Goal: Navigation & Orientation: Find specific page/section

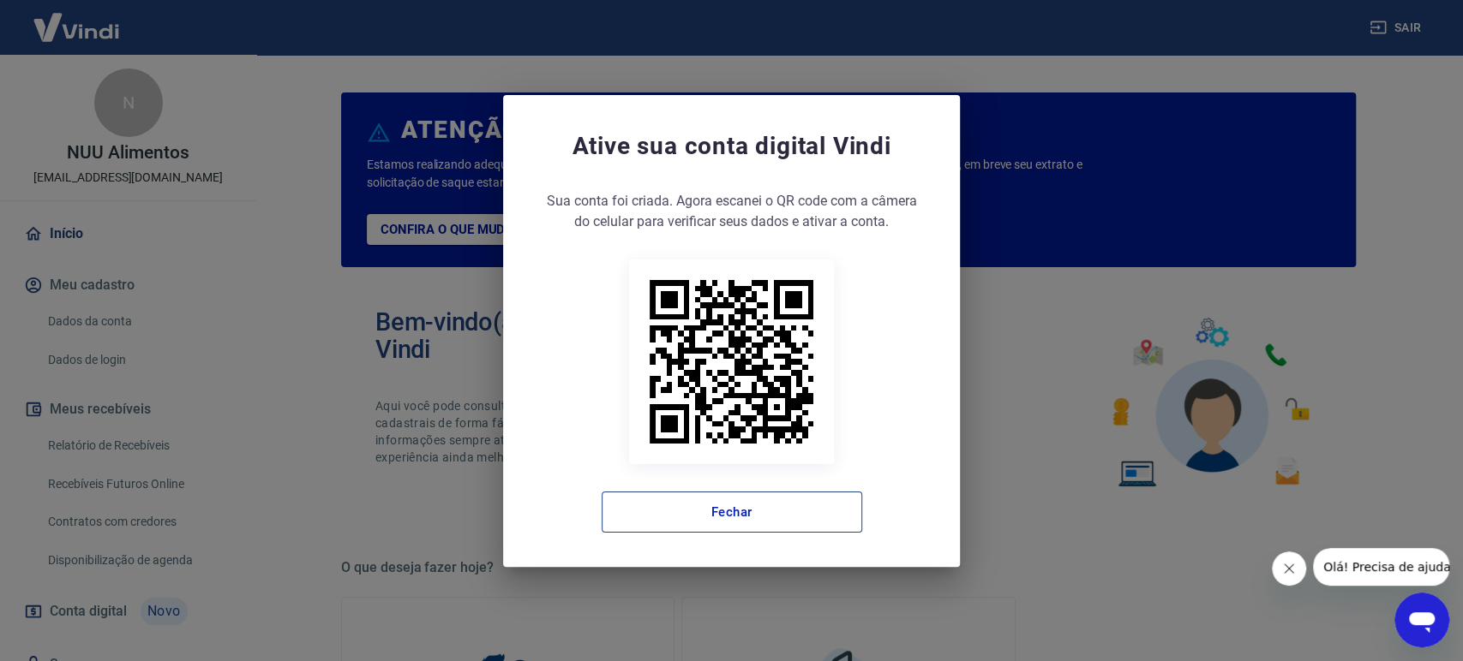
click at [715, 513] on button "Fechar" at bounding box center [732, 512] width 260 height 41
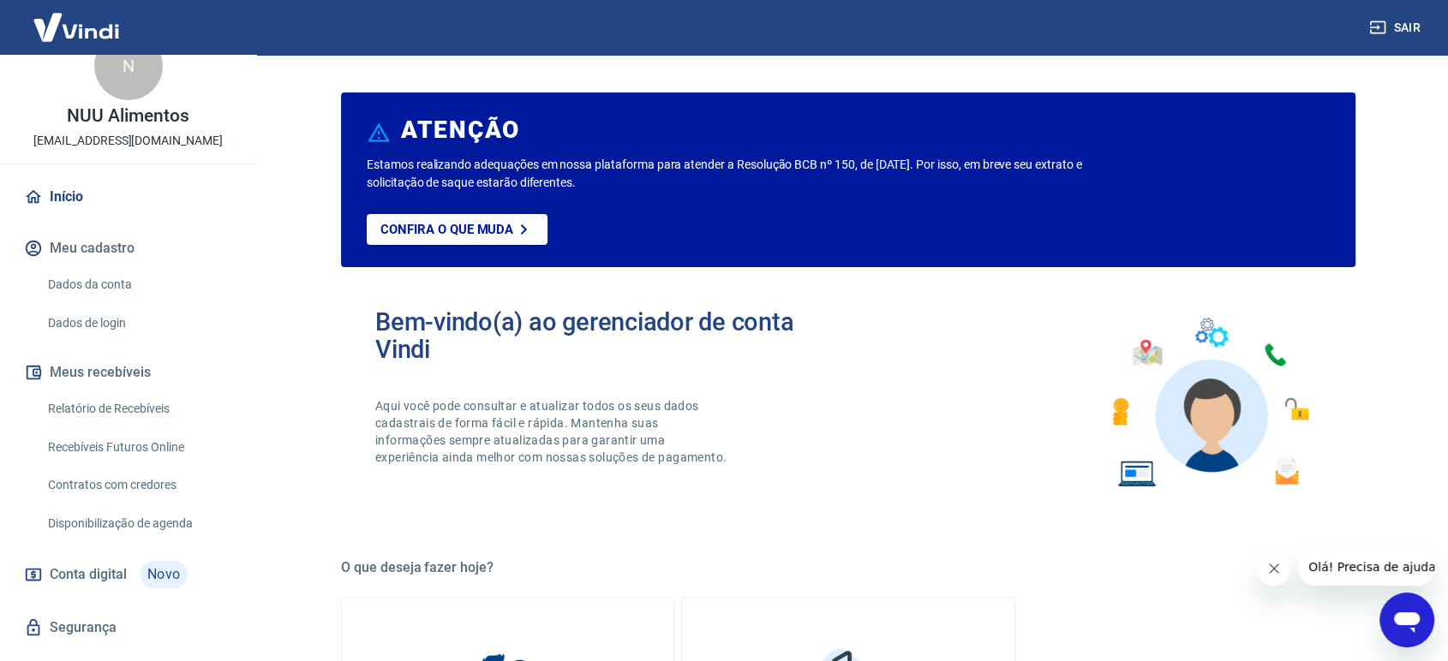
scroll to position [73, 0]
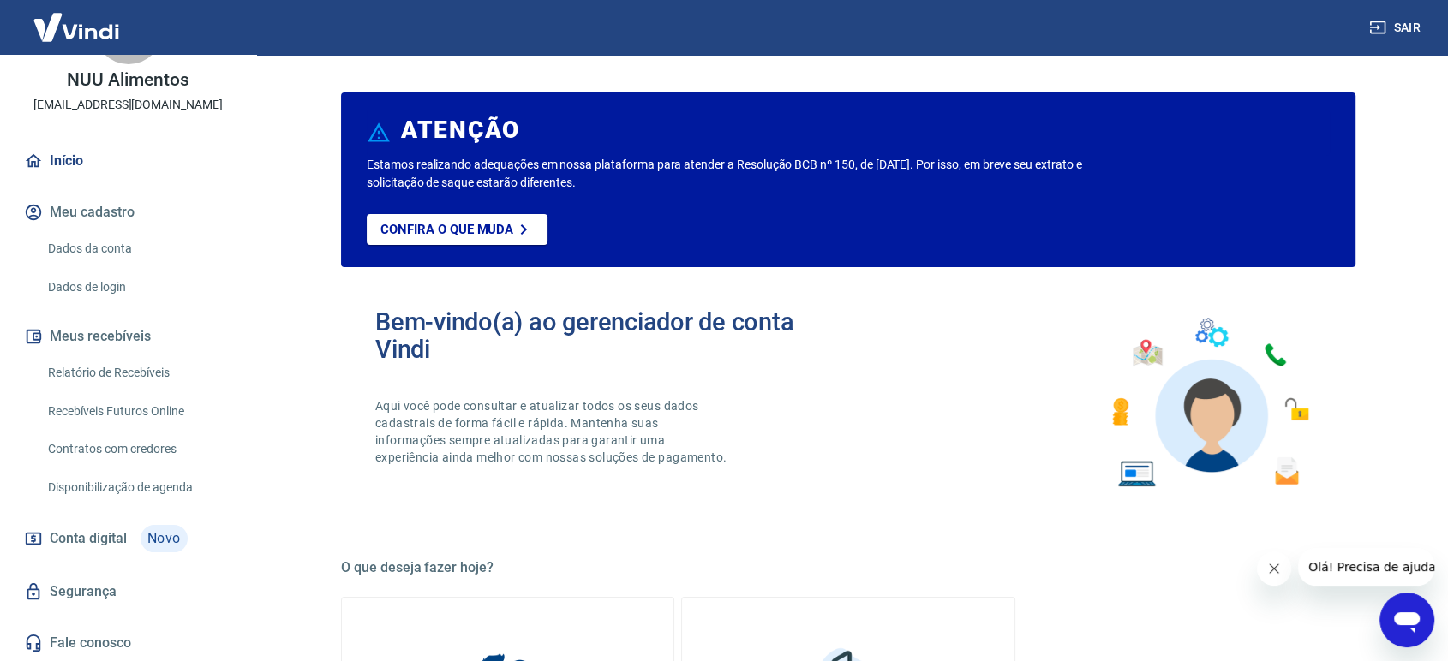
click at [109, 243] on link "Dados da conta" at bounding box center [138, 248] width 195 height 35
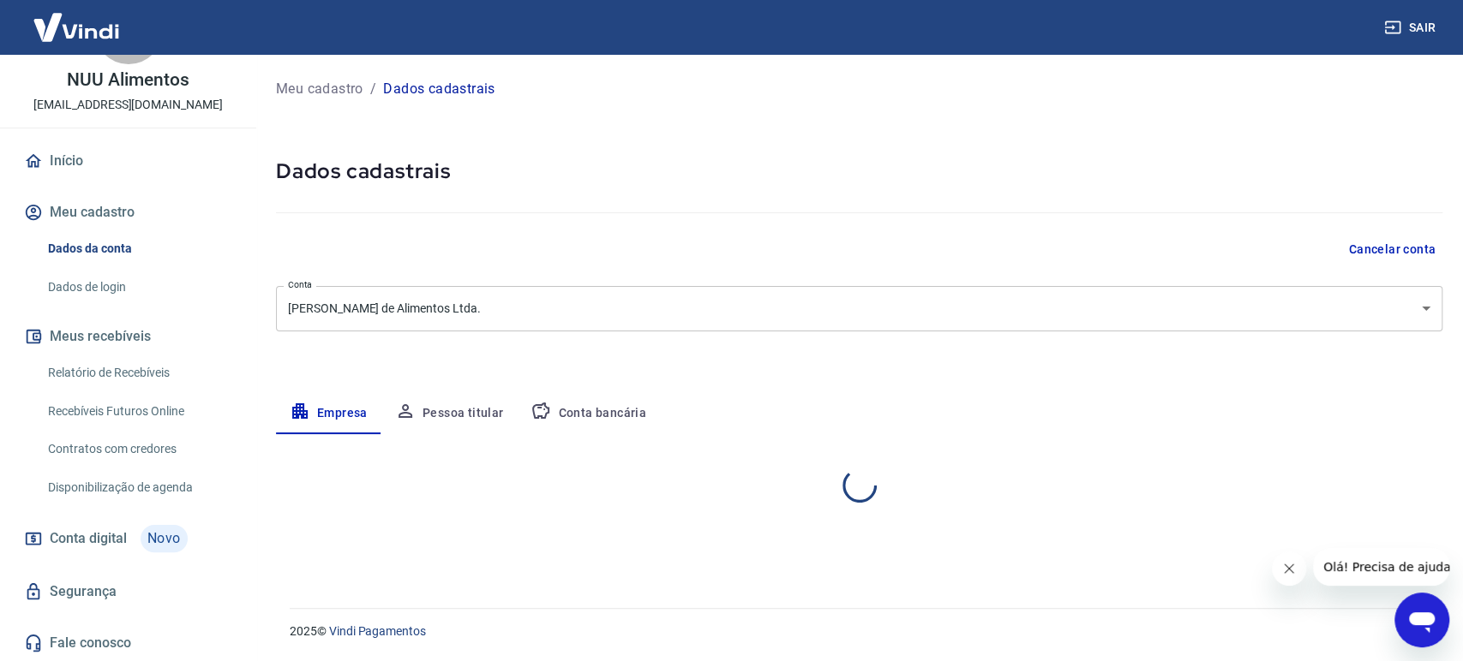
select select "MG"
select select "business"
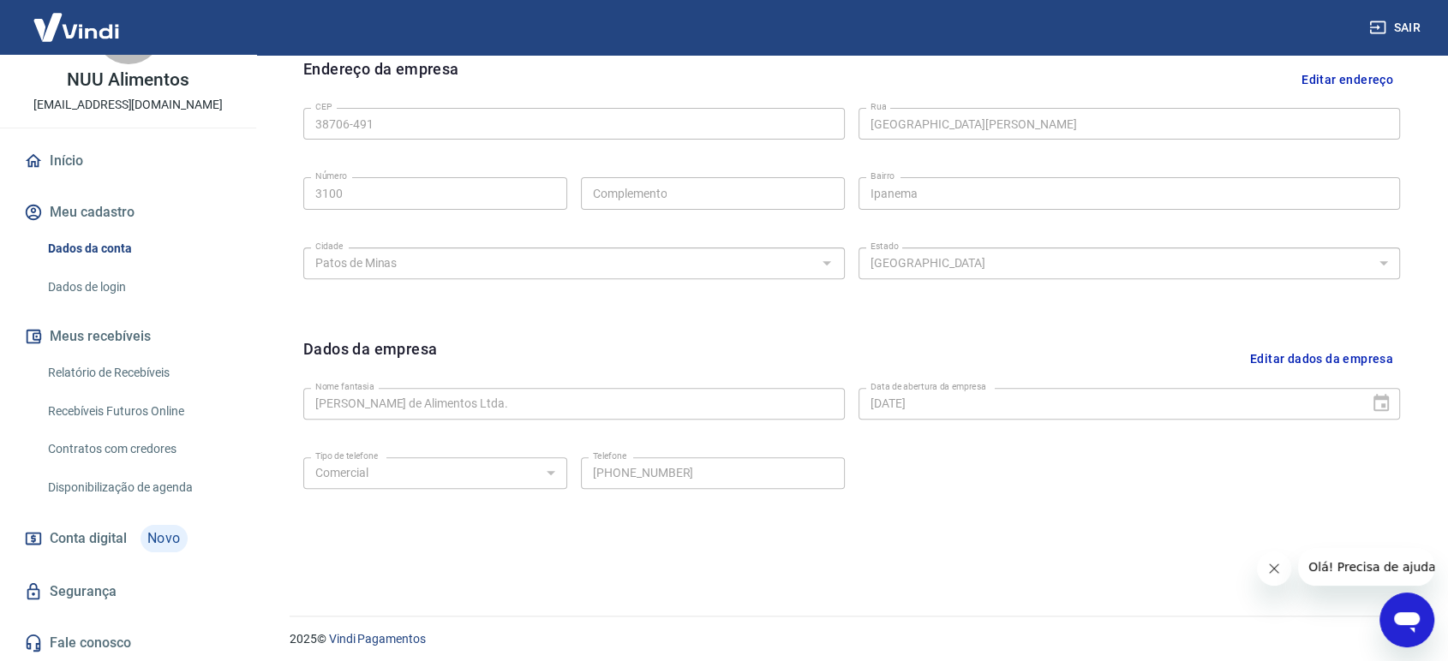
scroll to position [573, 0]
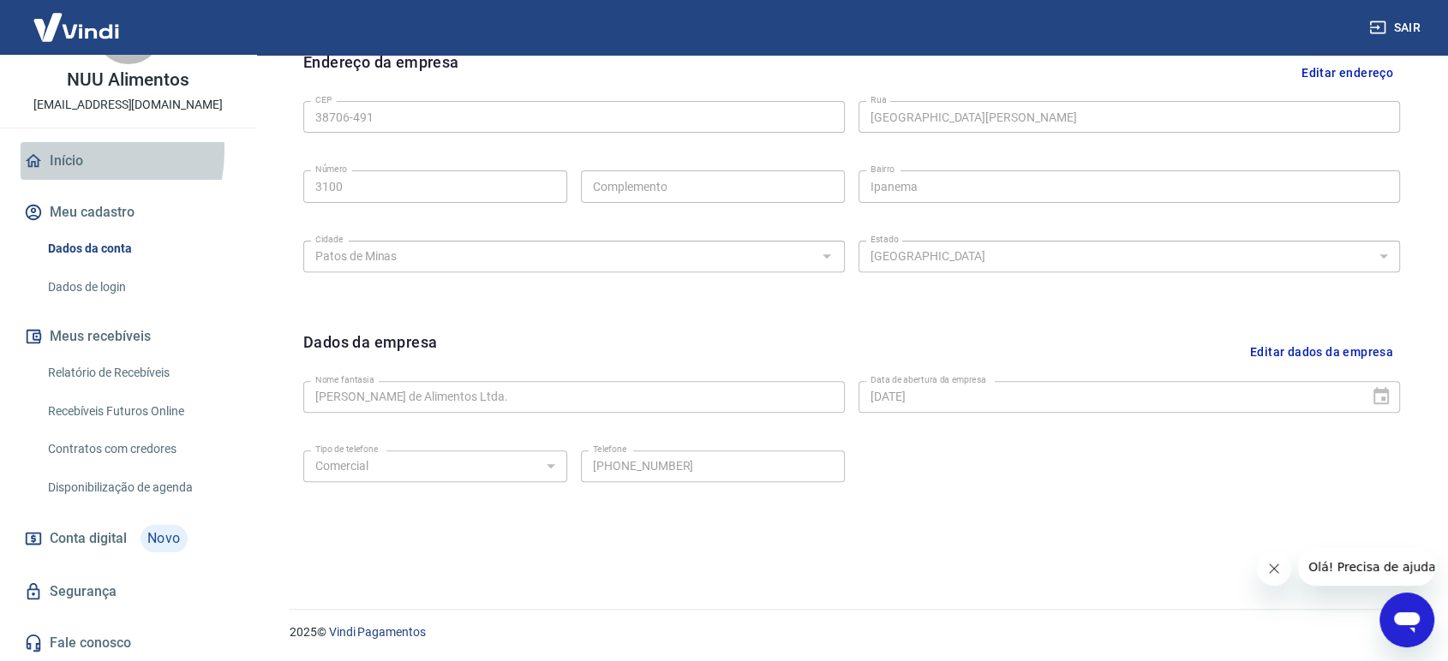
click at [61, 151] on link "Início" at bounding box center [128, 161] width 215 height 38
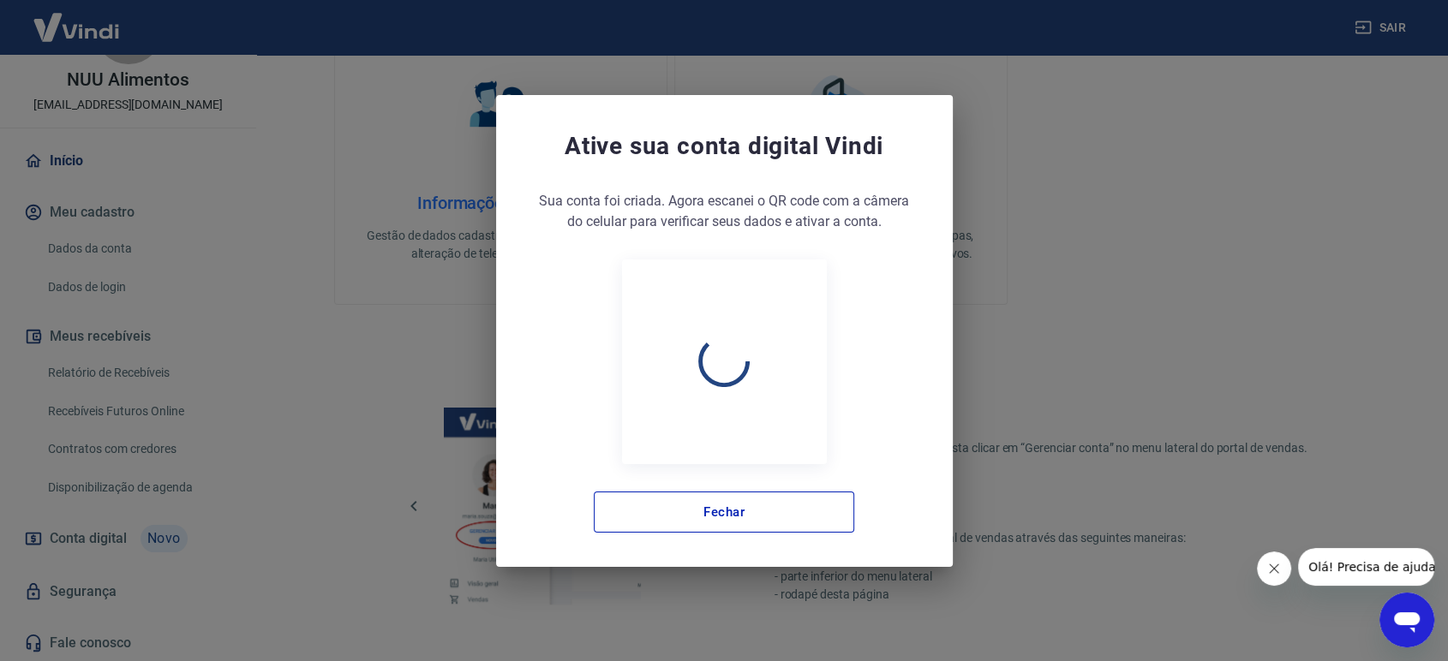
scroll to position [849, 0]
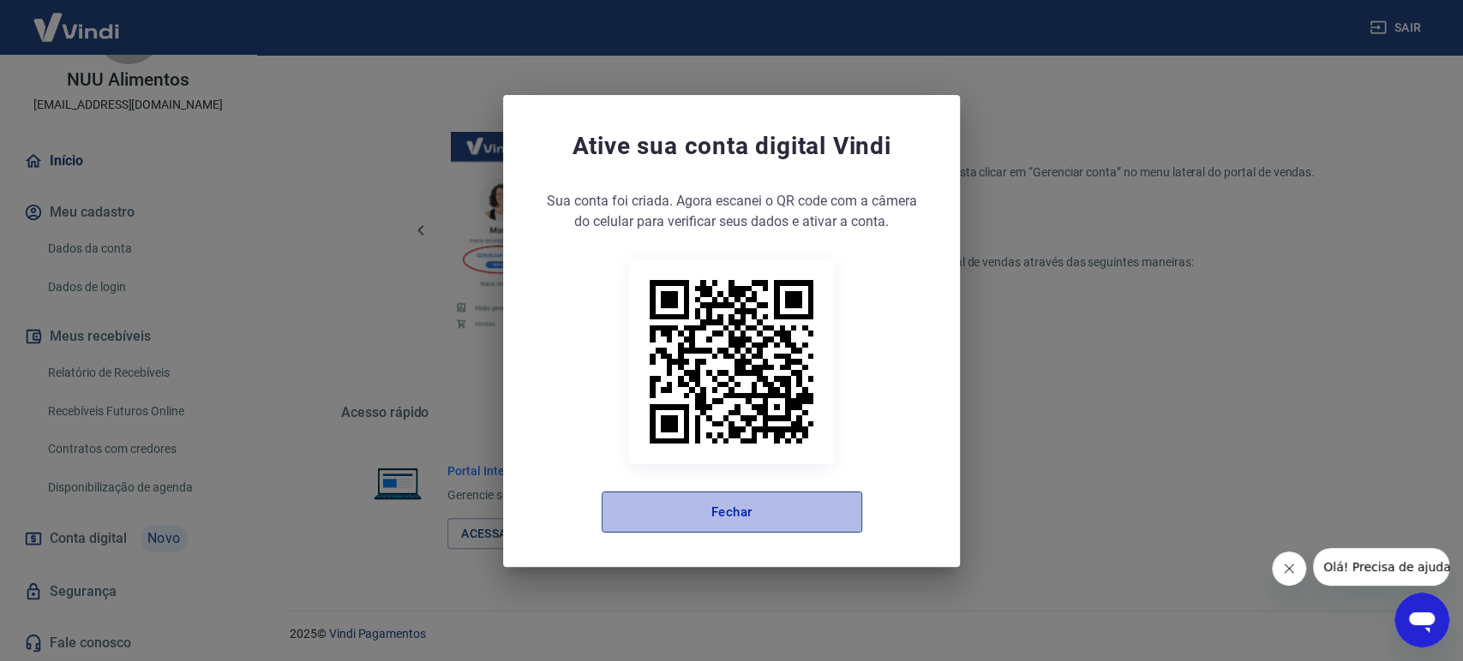
click at [759, 518] on button "Fechar" at bounding box center [732, 512] width 260 height 41
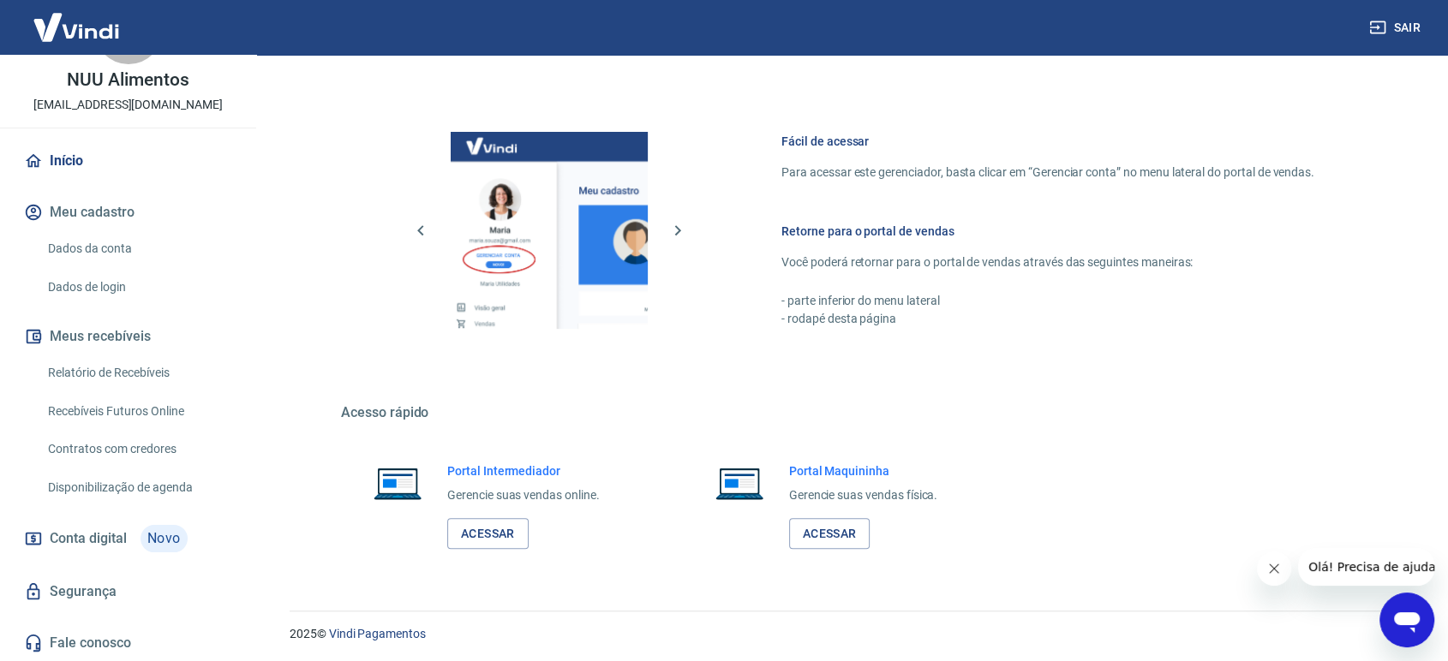
scroll to position [850, 0]
click at [110, 582] on link "Segurança" at bounding box center [128, 592] width 215 height 38
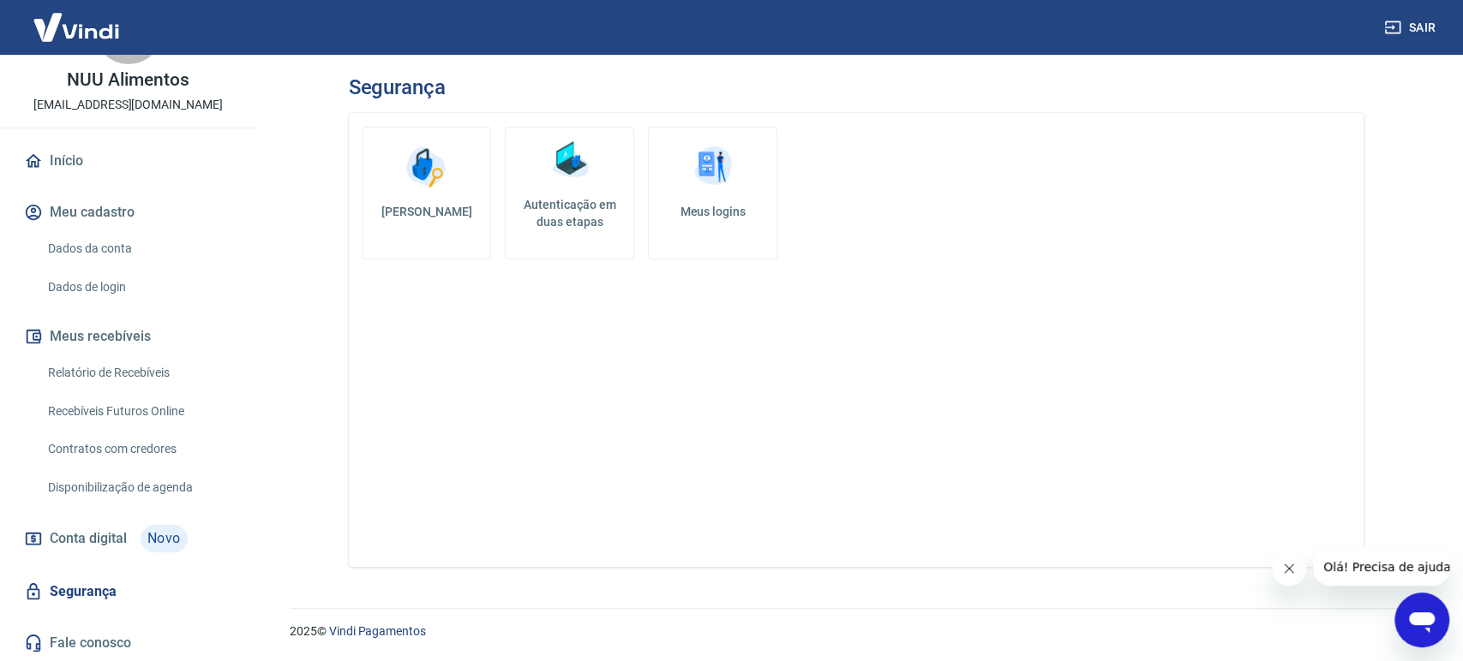
drag, startPoint x: 240, startPoint y: 279, endPoint x: 240, endPoint y: 163, distance: 116.5
click at [241, 163] on div "Início Meu cadastro Dados da conta Dados de login Meus recebíveis Relatório de …" at bounding box center [128, 402] width 256 height 520
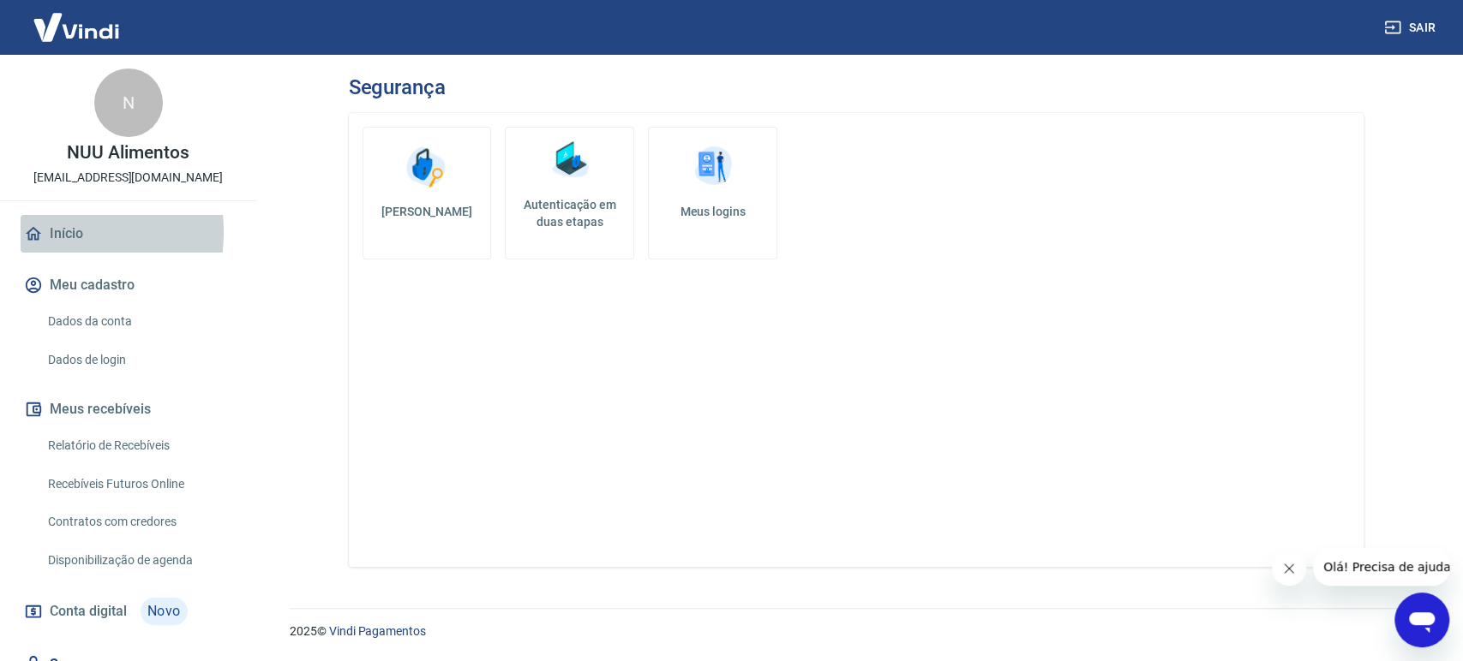
click at [51, 232] on link "Início" at bounding box center [128, 234] width 215 height 38
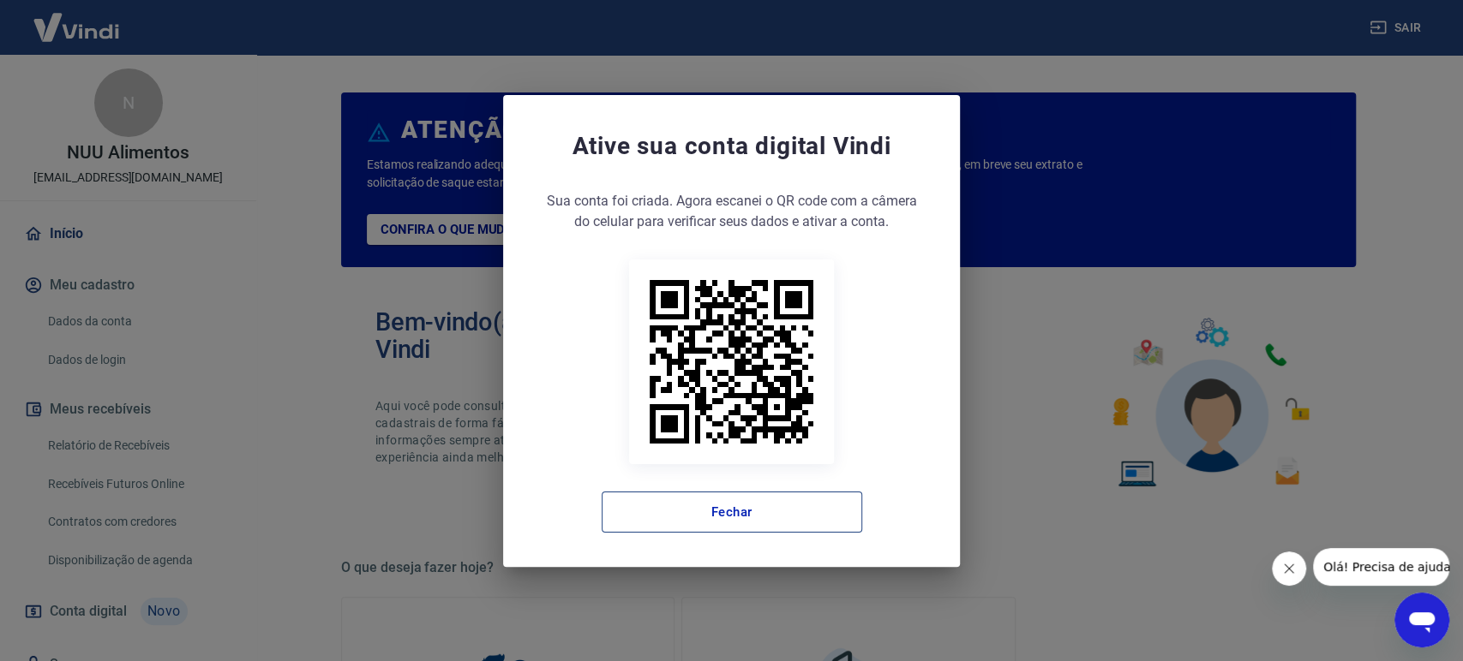
click at [775, 506] on button "Fechar" at bounding box center [732, 512] width 260 height 41
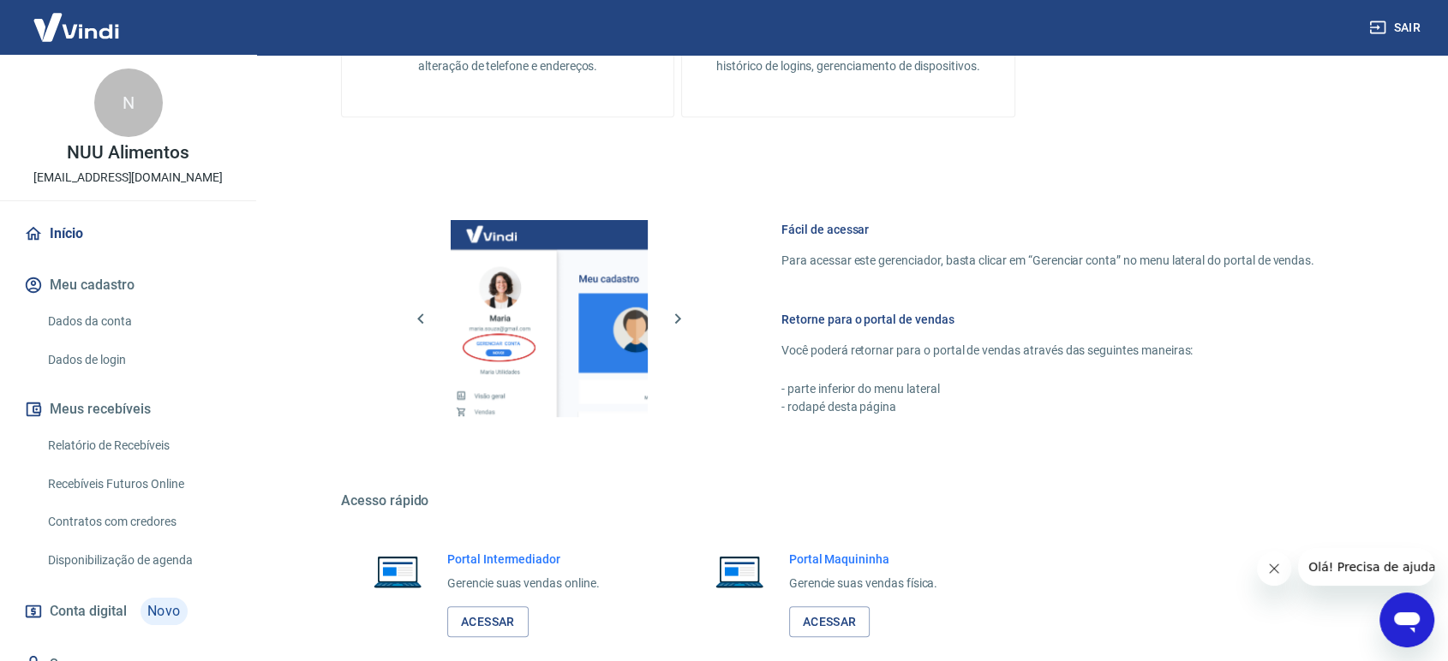
scroll to position [850, 0]
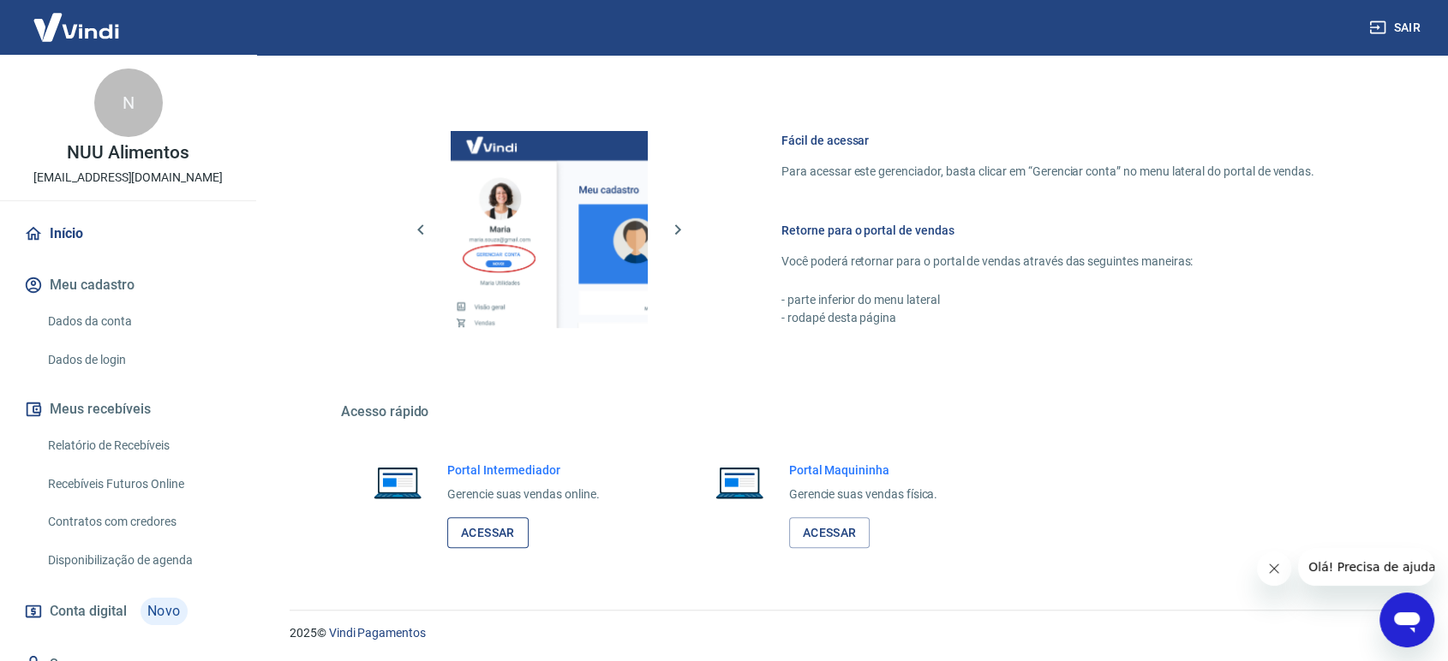
click at [507, 530] on link "Acessar" at bounding box center [487, 534] width 81 height 32
